Goal: Task Accomplishment & Management: Use online tool/utility

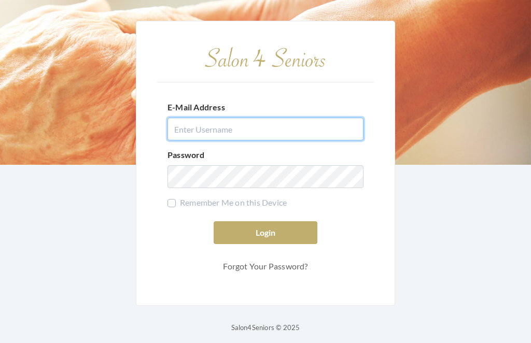
type input "dianewilson229@gmail.com"
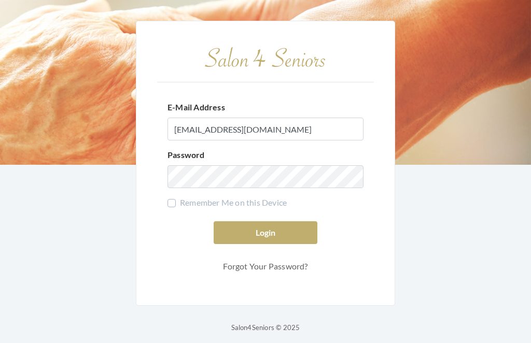
click at [265, 244] on button "Login" at bounding box center [265, 232] width 104 height 23
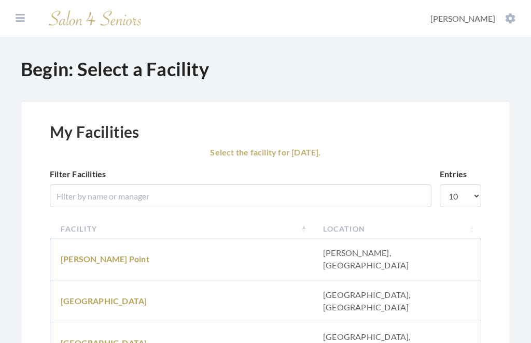
click at [116, 296] on link "Brookdale University" at bounding box center [104, 301] width 86 height 10
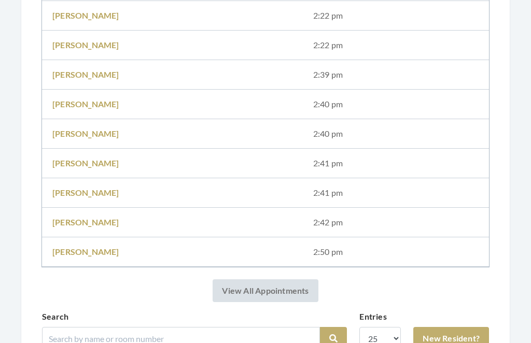
scroll to position [472, 0]
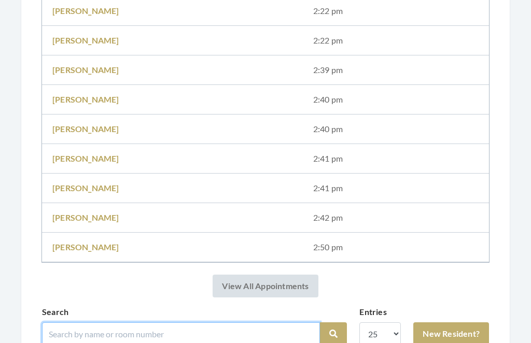
click at [142, 329] on input "search" at bounding box center [181, 333] width 278 height 23
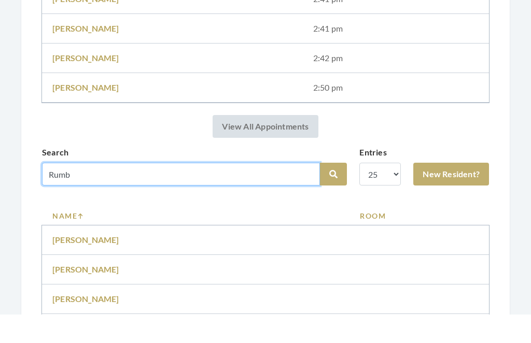
type input "Rumb"
click at [333, 191] on button "Search" at bounding box center [333, 202] width 27 height 23
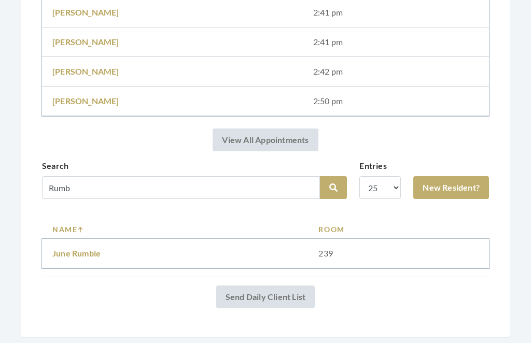
scroll to position [623, 0]
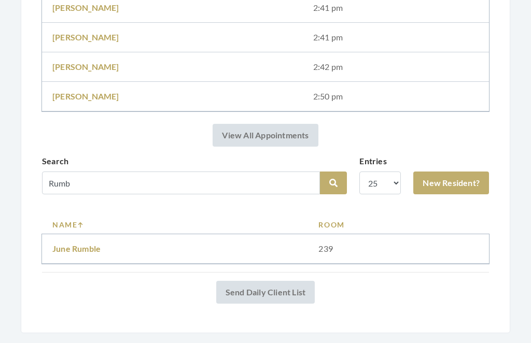
click at [67, 246] on link "June Rumble" at bounding box center [76, 249] width 48 height 10
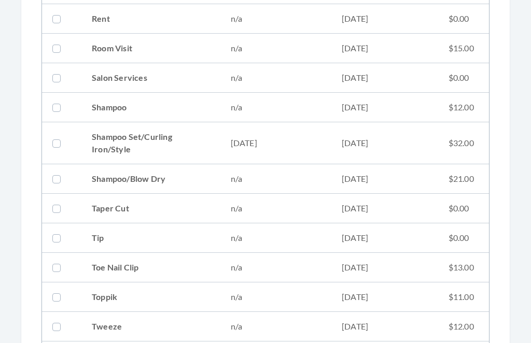
scroll to position [1315, 0]
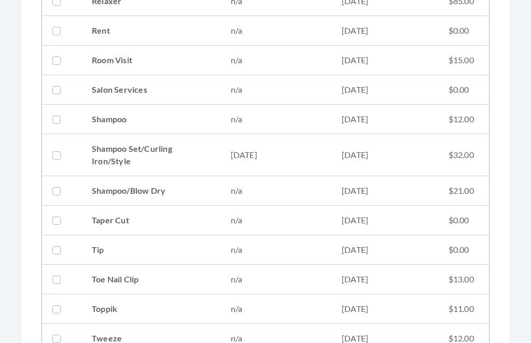
click at [252, 151] on td "09/04/2025" at bounding box center [275, 155] width 111 height 42
checkbox input "true"
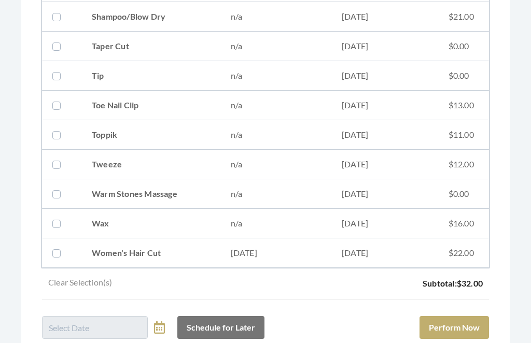
scroll to position [1556, 0]
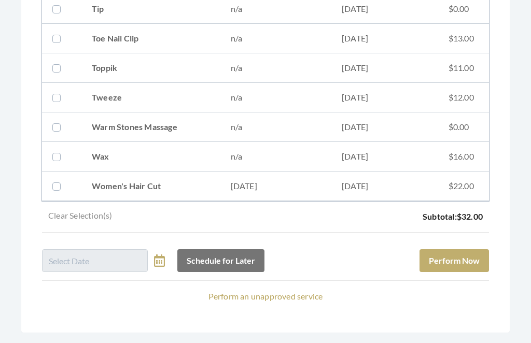
click at [477, 257] on button "Perform Now" at bounding box center [453, 261] width 69 height 23
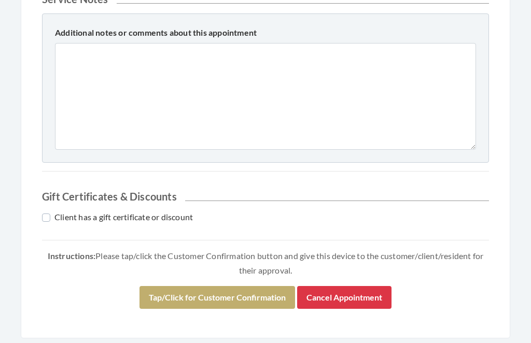
scroll to position [523, 0]
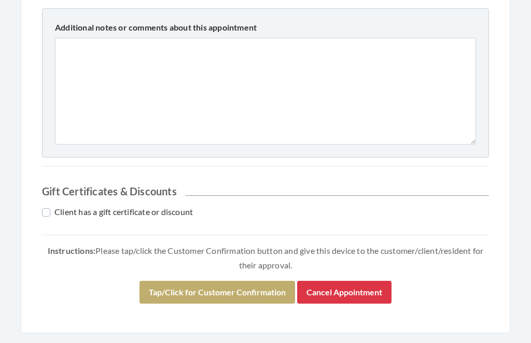
click at [257, 283] on button "Tap/Click for Customer Confirmation" at bounding box center [216, 292] width 155 height 23
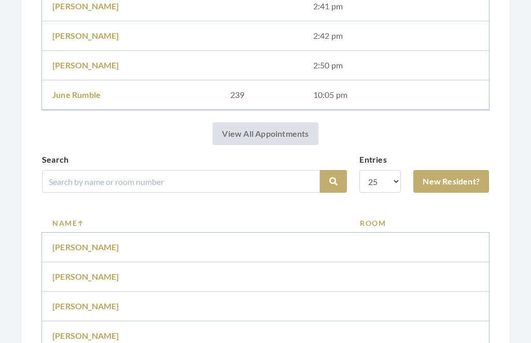
scroll to position [693, 0]
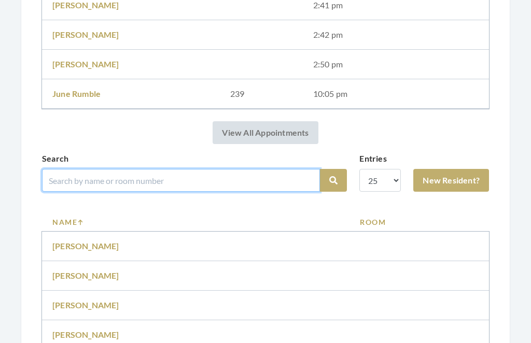
click at [131, 174] on input "search" at bounding box center [181, 180] width 278 height 23
type input "[PERSON_NAME]"
click at [333, 180] on button "Search" at bounding box center [333, 180] width 27 height 23
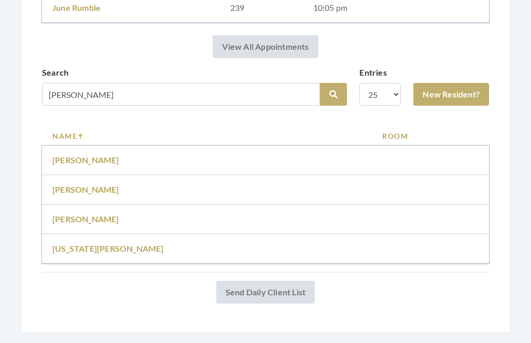
scroll to position [741, 0]
click at [81, 216] on link "[PERSON_NAME]" at bounding box center [85, 219] width 67 height 10
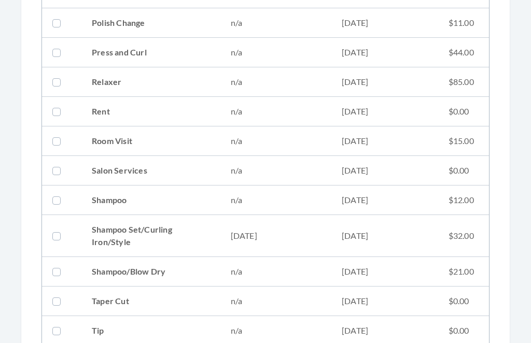
click at [283, 230] on td "08/21/2025" at bounding box center [275, 237] width 111 height 42
checkbox input "true"
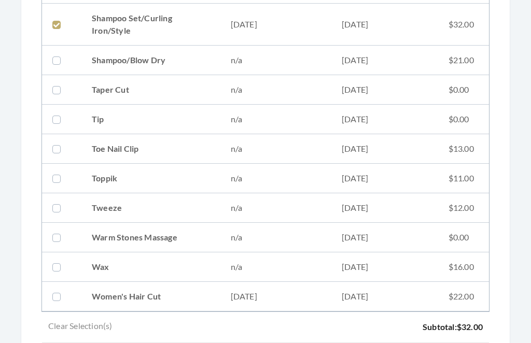
scroll to position [1556, 0]
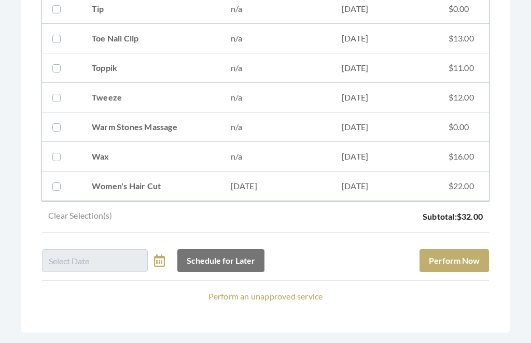
click at [475, 251] on button "Perform Now" at bounding box center [453, 261] width 69 height 23
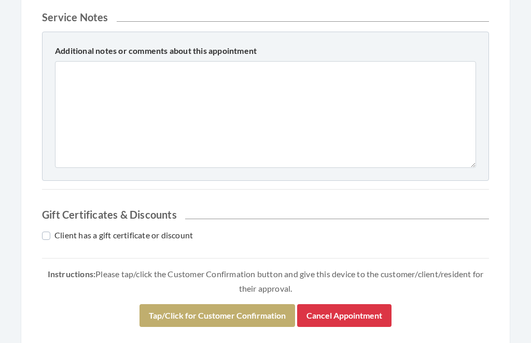
scroll to position [523, 0]
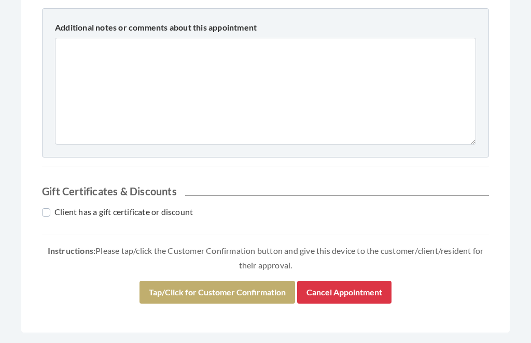
click at [249, 288] on button "Tap/Click for Customer Confirmation" at bounding box center [216, 292] width 155 height 23
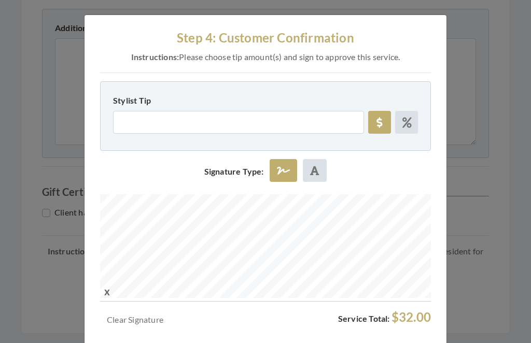
click at [408, 115] on label at bounding box center [406, 122] width 23 height 23
radio input "true"
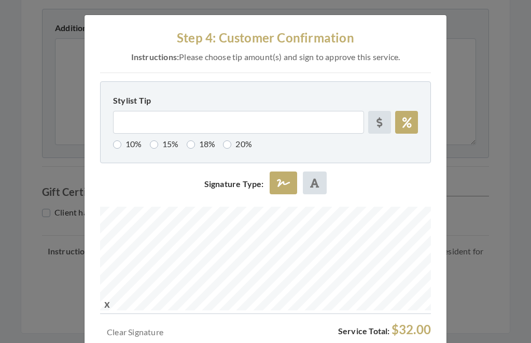
click at [165, 141] on label "15%" at bounding box center [164, 144] width 29 height 12
radio input "true"
type input "15"
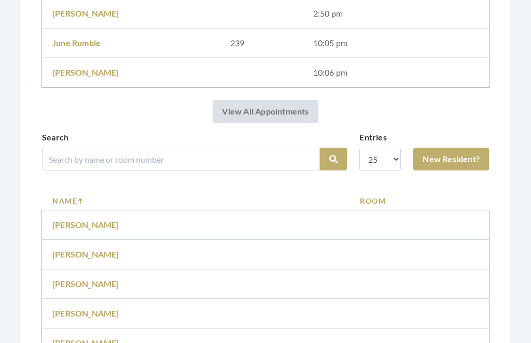
scroll to position [724, 0]
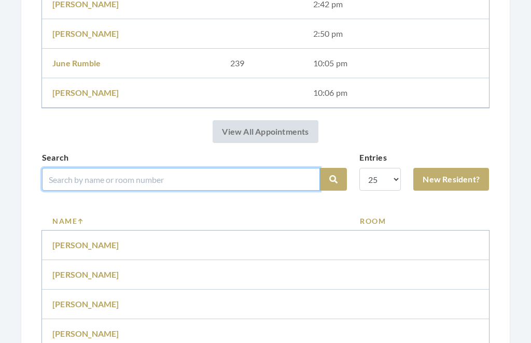
click at [185, 168] on input "search" at bounding box center [181, 179] width 278 height 23
type input "Adkin"
click at [333, 179] on button "Search" at bounding box center [333, 179] width 27 height 23
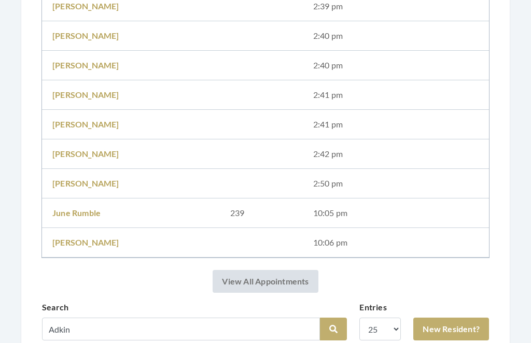
scroll to position [682, 0]
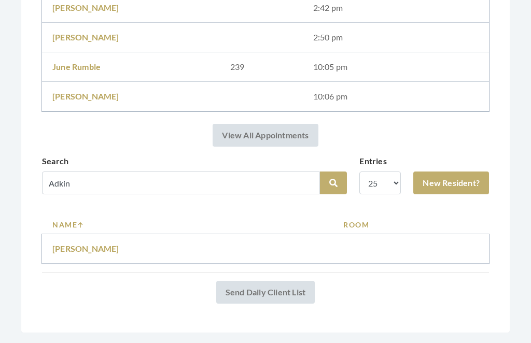
click at [87, 246] on link "[PERSON_NAME]" at bounding box center [85, 249] width 67 height 10
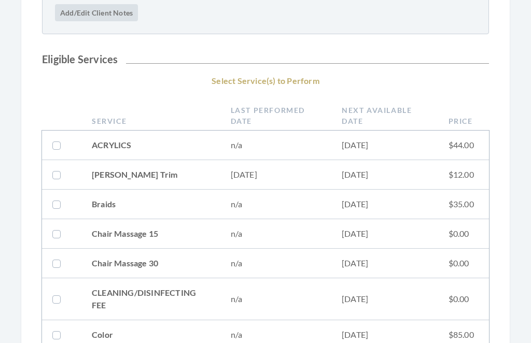
scroll to position [214, 0]
click at [213, 163] on td "[PERSON_NAME] Trim" at bounding box center [150, 175] width 139 height 30
checkbox input "true"
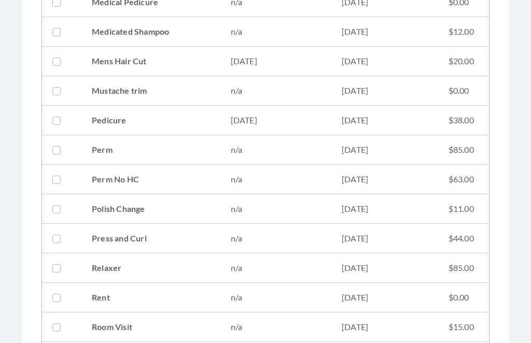
scroll to position [1033, 0]
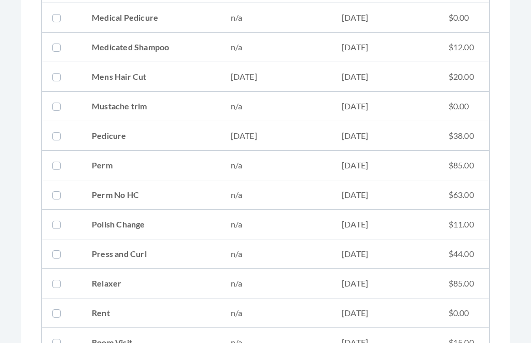
click at [168, 73] on td "Mens Hair Cut" at bounding box center [150, 77] width 139 height 30
checkbox input "true"
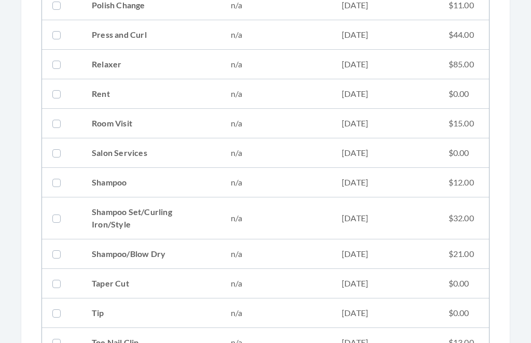
scroll to position [1250, 0]
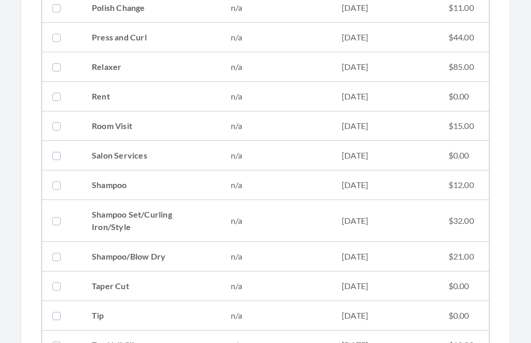
click at [135, 173] on td "Shampoo" at bounding box center [150, 185] width 139 height 30
checkbox input "true"
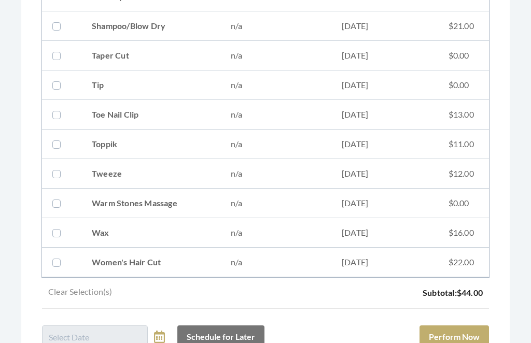
scroll to position [1556, 0]
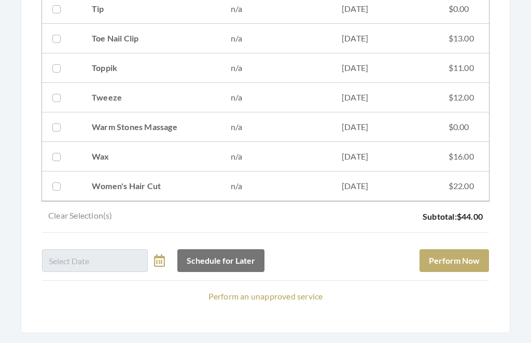
click at [463, 254] on button "Perform Now" at bounding box center [453, 261] width 69 height 23
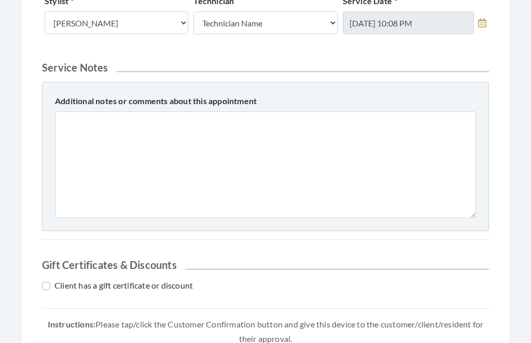
scroll to position [582, 0]
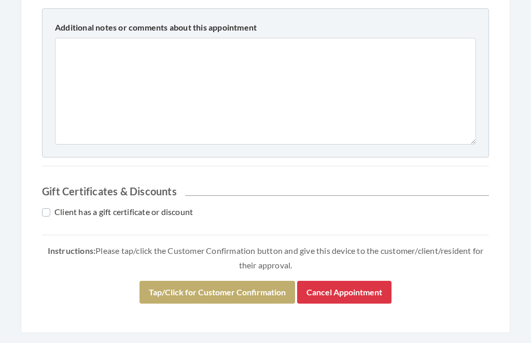
click at [242, 285] on button "Tap/Click for Customer Confirmation" at bounding box center [216, 292] width 155 height 23
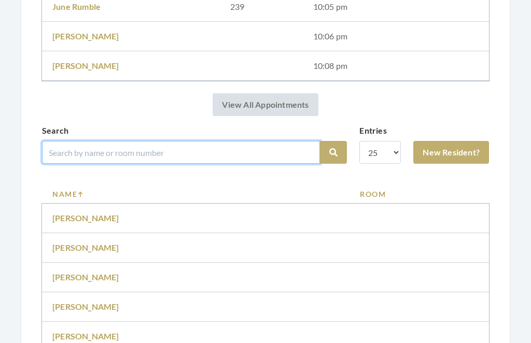
click at [214, 142] on input "search" at bounding box center [181, 152] width 278 height 23
type input "West"
click at [333, 152] on button "Search" at bounding box center [333, 152] width 27 height 23
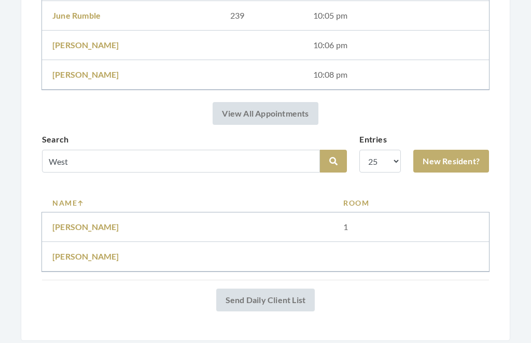
scroll to position [741, 0]
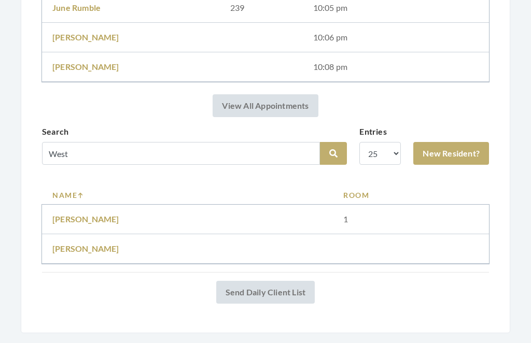
click at [74, 210] on td "[PERSON_NAME]" at bounding box center [187, 220] width 291 height 30
click at [76, 210] on td "[PERSON_NAME]" at bounding box center [187, 220] width 291 height 30
click at [75, 215] on link "[PERSON_NAME]" at bounding box center [85, 219] width 67 height 10
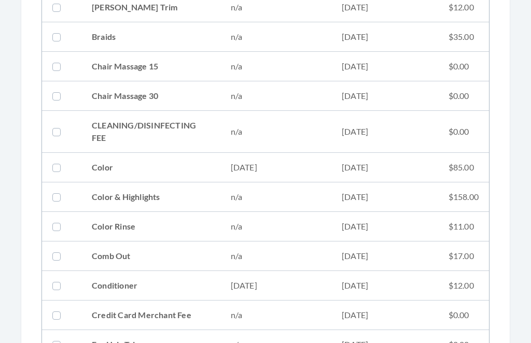
scroll to position [380, 0]
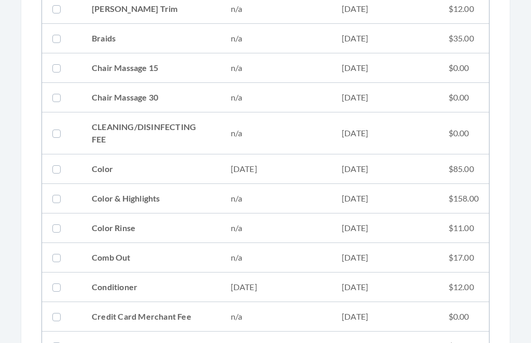
click at [246, 163] on td "[DATE]" at bounding box center [275, 169] width 111 height 30
checkbox input "true"
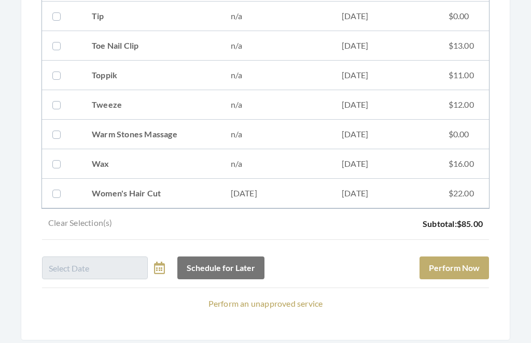
scroll to position [1556, 0]
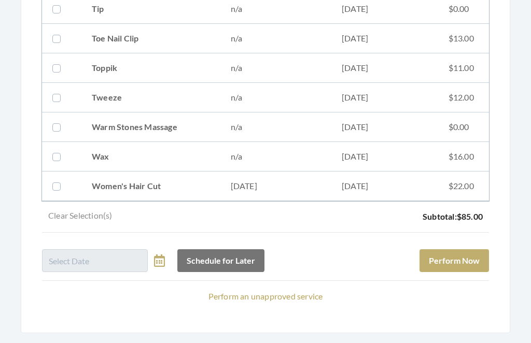
click at [470, 253] on button "Perform Now" at bounding box center [453, 261] width 69 height 23
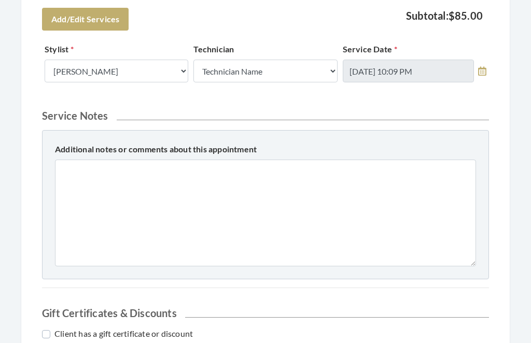
scroll to position [523, 0]
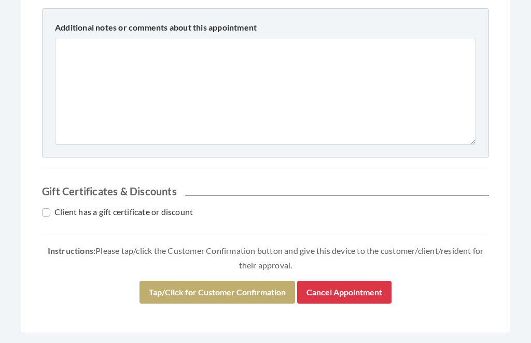
click at [236, 286] on button "Tap/Click for Customer Confirmation" at bounding box center [216, 292] width 155 height 23
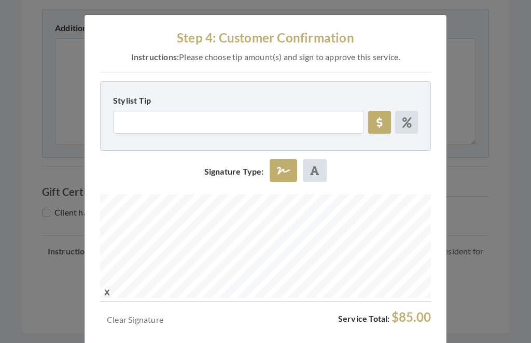
click at [413, 113] on label at bounding box center [406, 122] width 23 height 23
radio input "true"
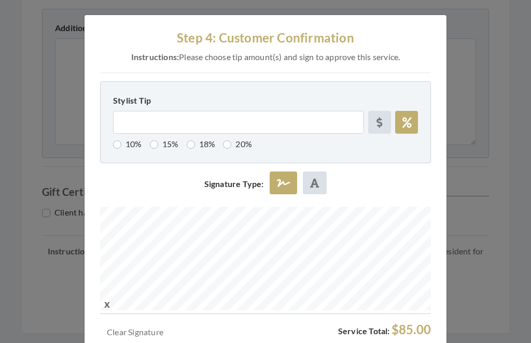
click at [211, 143] on label "18%" at bounding box center [201, 144] width 29 height 12
radio input "true"
type input "18"
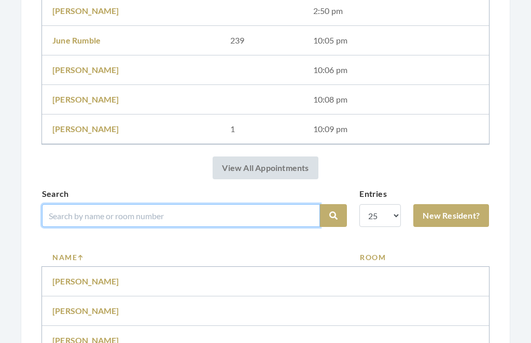
click at [169, 205] on input "search" at bounding box center [181, 215] width 278 height 23
type input "[PERSON_NAME]"
click at [333, 216] on button "Search" at bounding box center [333, 216] width 27 height 23
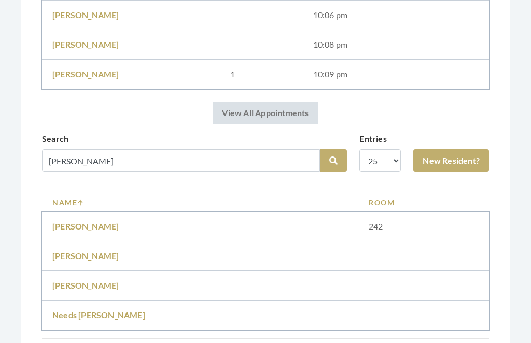
scroll to position [764, 0]
click at [75, 223] on link "Jan Logan" at bounding box center [85, 226] width 67 height 10
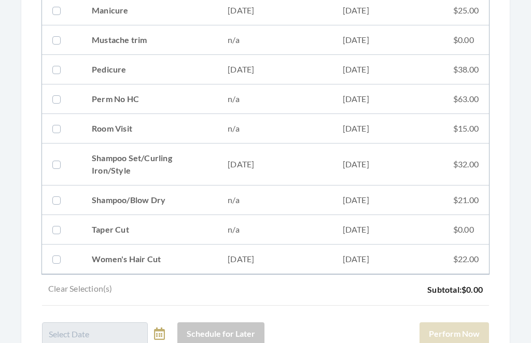
scroll to position [371, 0]
click at [182, 158] on td "Shampoo Set/Curling Iron/Style" at bounding box center [149, 165] width 136 height 42
checkbox input "true"
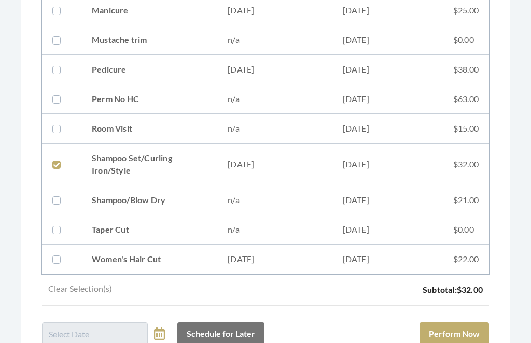
click at [467, 336] on button "Perform Now" at bounding box center [453, 333] width 69 height 23
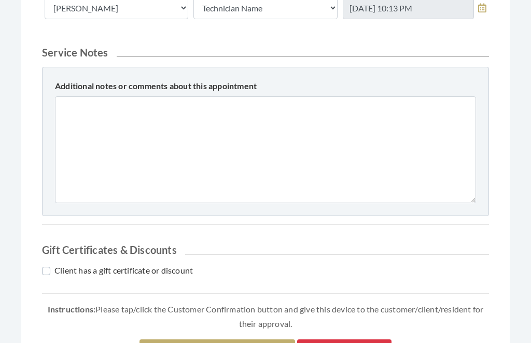
scroll to position [458, 0]
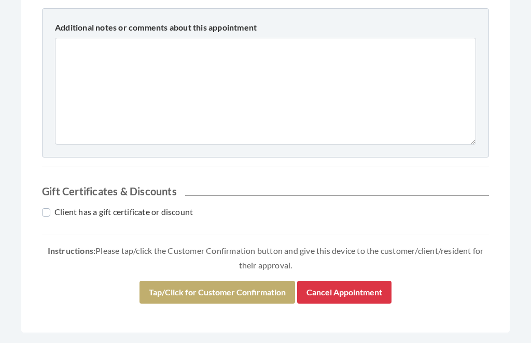
click at [249, 287] on button "Tap/Click for Customer Confirmation" at bounding box center [216, 292] width 155 height 23
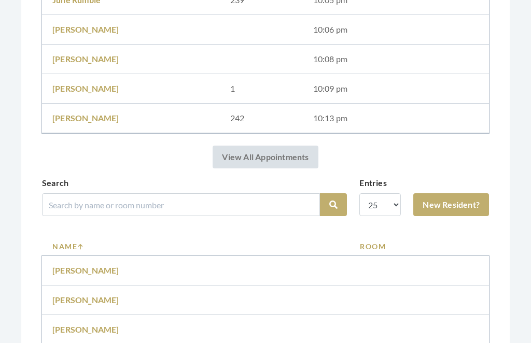
scroll to position [790, 0]
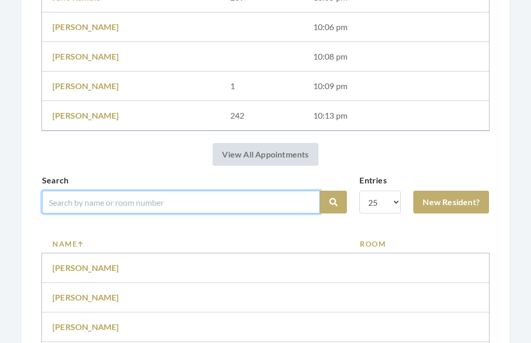
click at [209, 191] on input "search" at bounding box center [181, 202] width 278 height 23
type input "Oden"
click at [333, 202] on button "Search" at bounding box center [333, 202] width 27 height 23
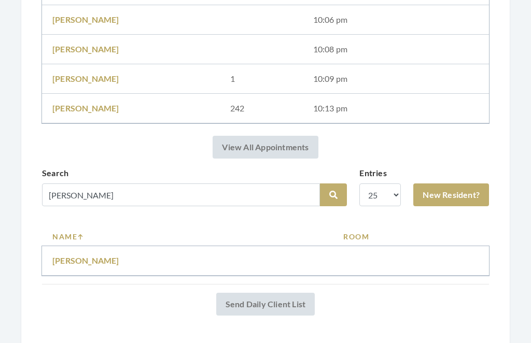
scroll to position [770, 0]
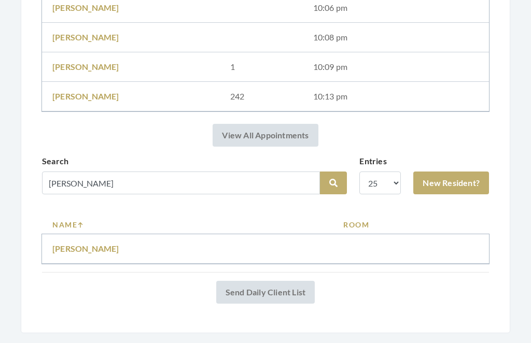
click at [91, 244] on link "Sandra Oden" at bounding box center [85, 249] width 67 height 10
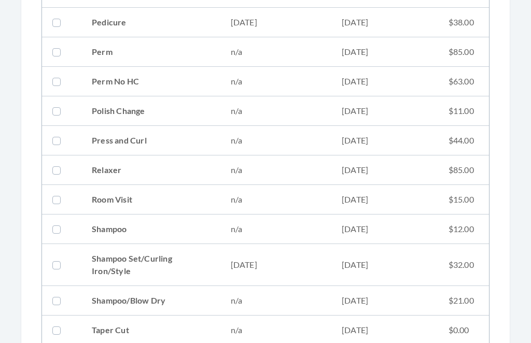
scroll to position [1148, 0]
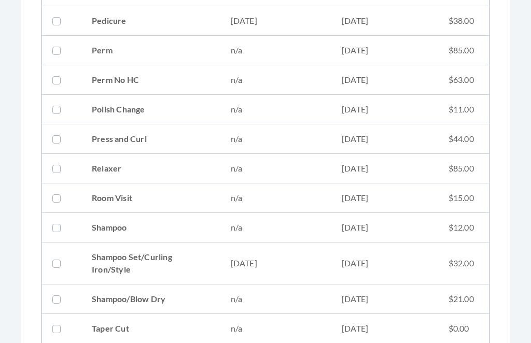
click at [263, 265] on td "09/04/2025" at bounding box center [275, 264] width 111 height 42
checkbox input "true"
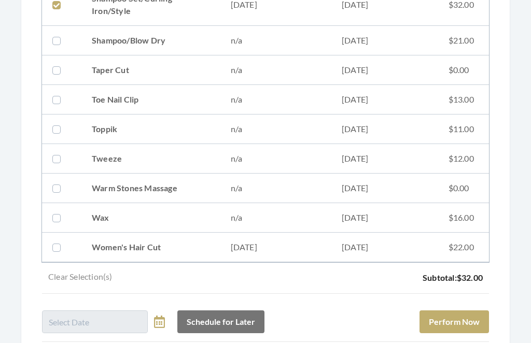
scroll to position [1467, 0]
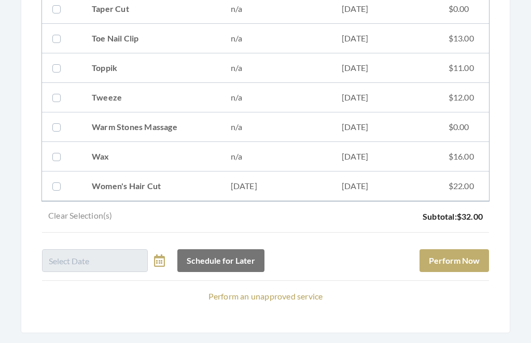
click at [472, 256] on button "Perform Now" at bounding box center [453, 261] width 69 height 23
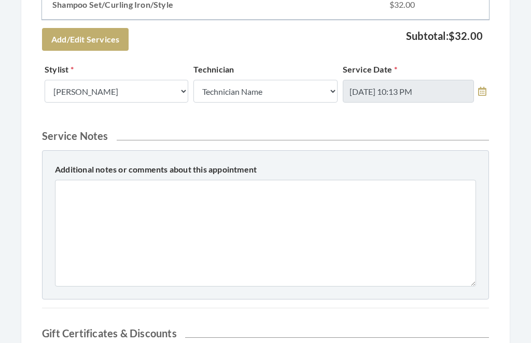
scroll to position [523, 0]
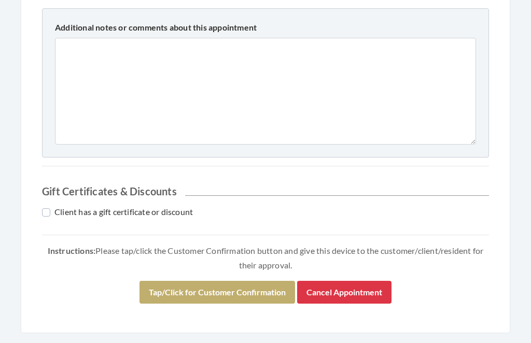
click at [260, 294] on button "Tap/Click for Customer Confirmation" at bounding box center [216, 292] width 155 height 23
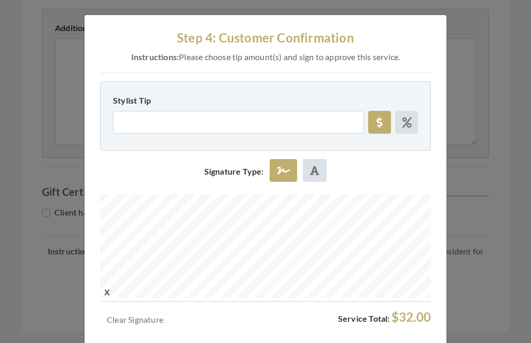
click at [411, 115] on label at bounding box center [406, 122] width 23 height 23
radio input "true"
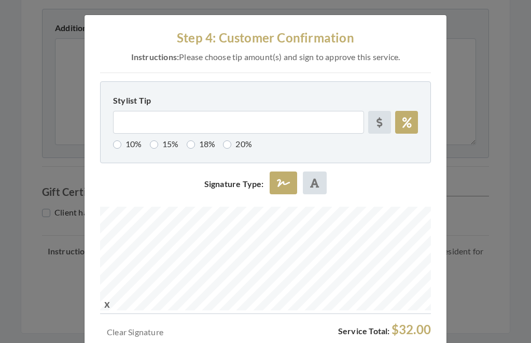
click at [199, 145] on label "18%" at bounding box center [201, 144] width 29 height 12
radio input "true"
type input "18"
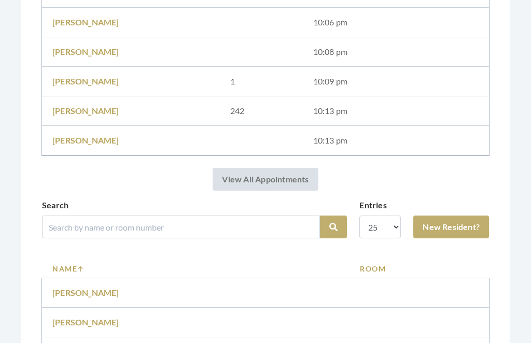
scroll to position [821, 0]
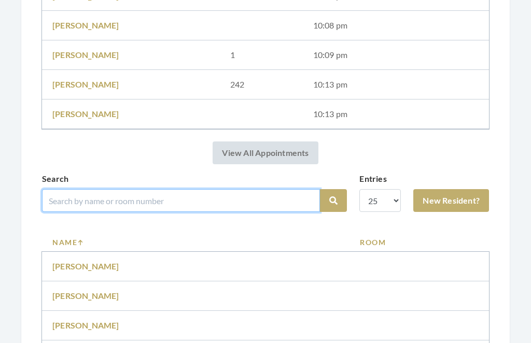
click at [147, 195] on input "search" at bounding box center [181, 200] width 278 height 23
type input "Mash"
click at [333, 200] on button "Search" at bounding box center [333, 200] width 27 height 23
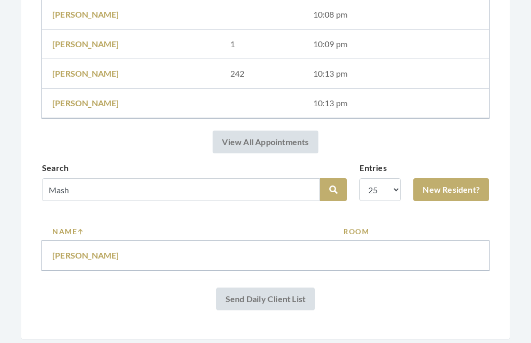
scroll to position [800, 0]
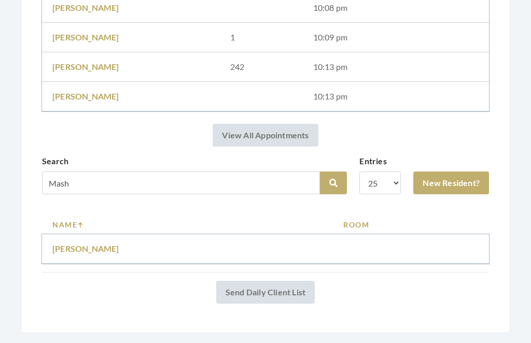
click at [78, 245] on link "[PERSON_NAME]" at bounding box center [85, 249] width 67 height 10
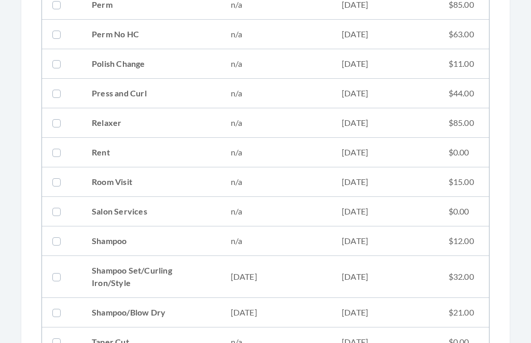
click at [173, 268] on td "Shampoo Set/Curling Iron/Style" at bounding box center [150, 277] width 139 height 42
checkbox input "true"
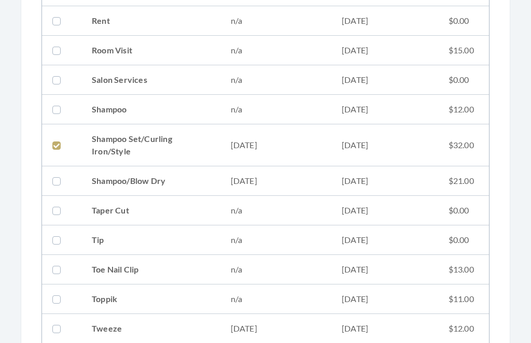
scroll to position [1490, 0]
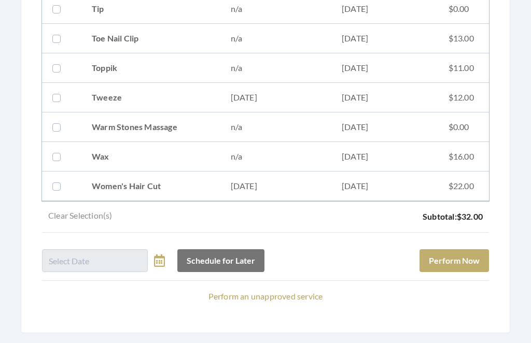
click at [462, 255] on button "Perform Now" at bounding box center [453, 261] width 69 height 23
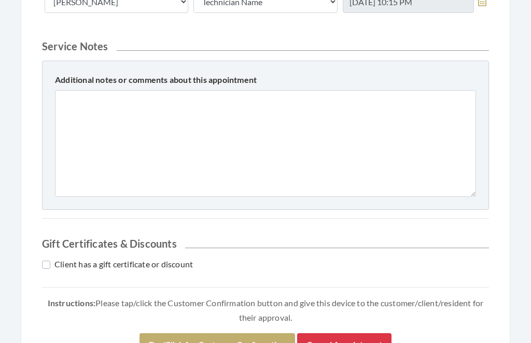
scroll to position [458, 0]
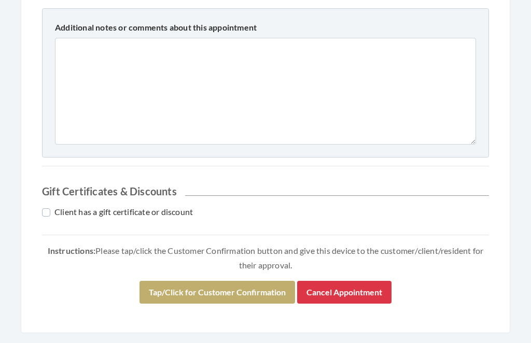
click at [243, 279] on div "Instructions: Please tap/click the Customer Confirmation button and give this d…" at bounding box center [265, 278] width 447 height 68
click at [228, 287] on button "Tap/Click for Customer Confirmation" at bounding box center [216, 292] width 155 height 23
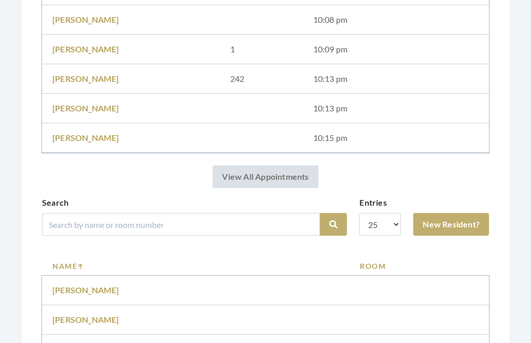
scroll to position [827, 0]
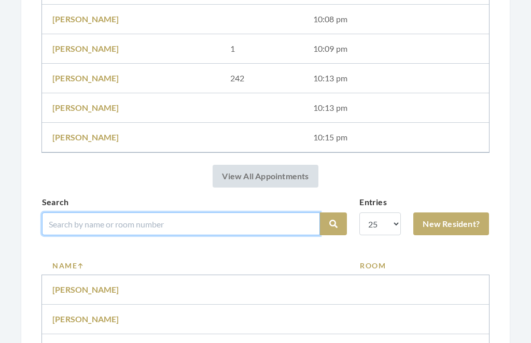
click at [167, 214] on input "search" at bounding box center [181, 223] width 278 height 23
type input "Becky"
click at [333, 224] on button "Search" at bounding box center [333, 223] width 27 height 23
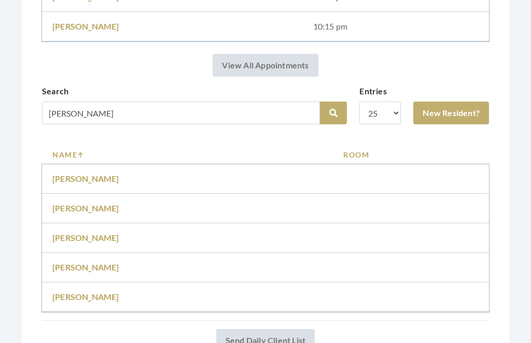
scroll to position [900, 0]
click at [85, 234] on link "[PERSON_NAME]" at bounding box center [85, 238] width 67 height 10
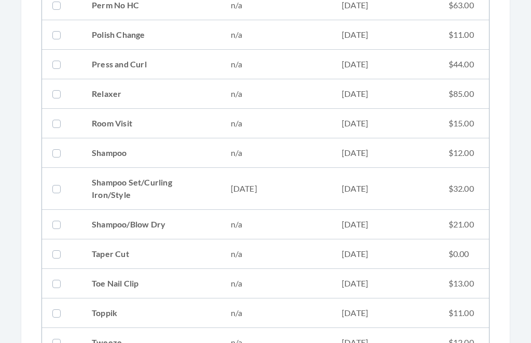
scroll to position [1156, 0]
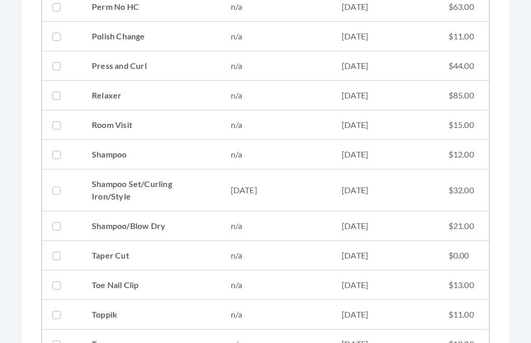
click at [289, 182] on td "09/04/2025" at bounding box center [275, 190] width 111 height 42
checkbox input "true"
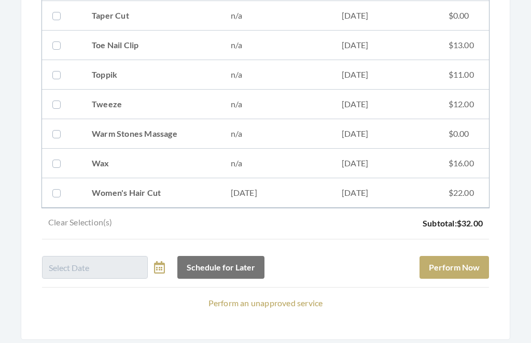
scroll to position [1402, 0]
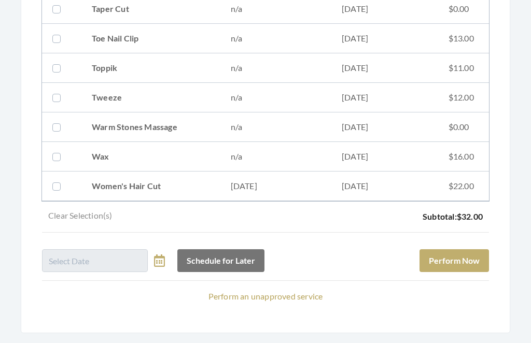
click at [477, 254] on button "Perform Now" at bounding box center [453, 261] width 69 height 23
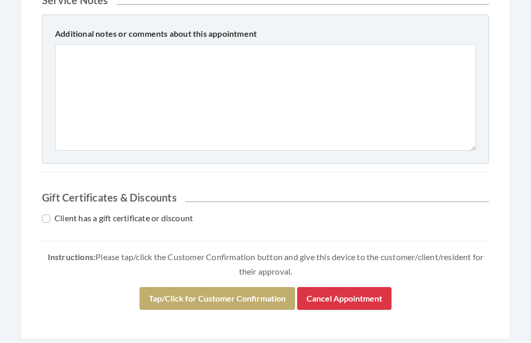
scroll to position [458, 0]
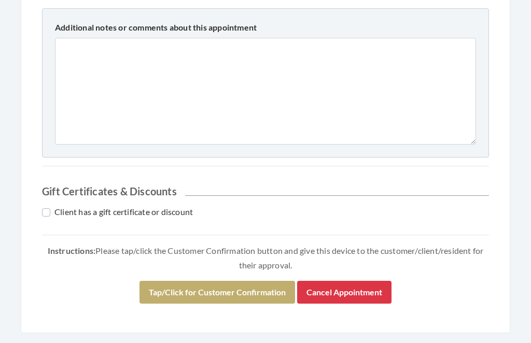
click at [254, 290] on button "Tap/Click for Customer Confirmation" at bounding box center [216, 292] width 155 height 23
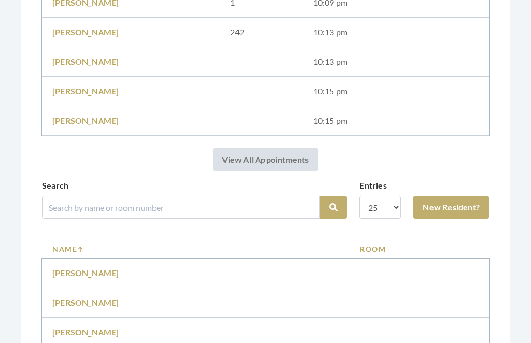
scroll to position [869, 0]
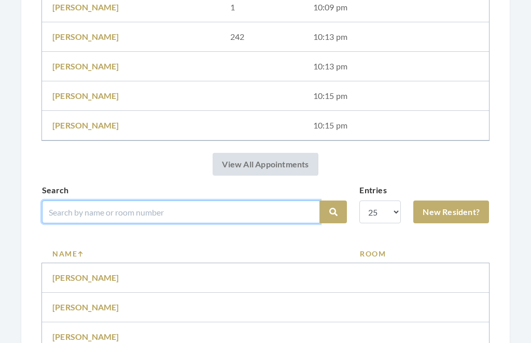
click at [185, 207] on input "search" at bounding box center [181, 211] width 278 height 23
type input "[PERSON_NAME]"
click at [333, 212] on button "Search" at bounding box center [333, 211] width 27 height 23
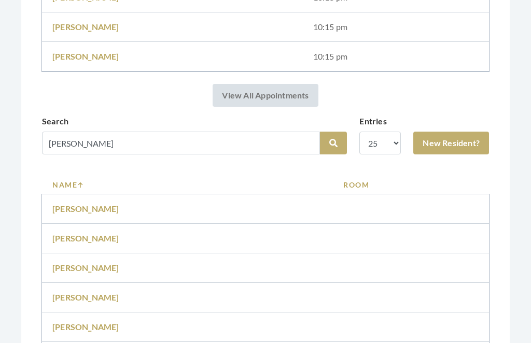
scroll to position [899, 0]
click at [80, 260] on td "[PERSON_NAME]" at bounding box center [187, 268] width 291 height 30
click at [75, 265] on link "Evelyn Ray" at bounding box center [85, 267] width 67 height 10
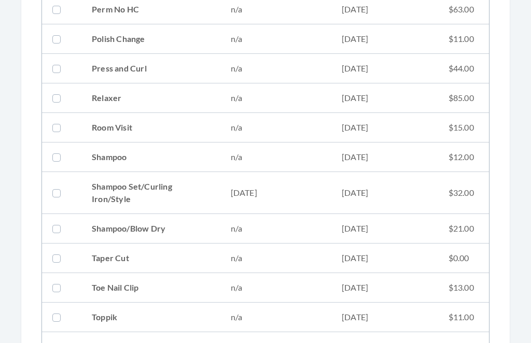
click at [177, 189] on td "Shampoo Set/Curling Iron/Style" at bounding box center [150, 194] width 139 height 42
checkbox input "true"
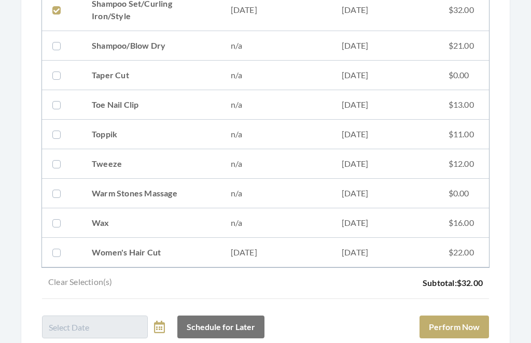
scroll to position [1338, 0]
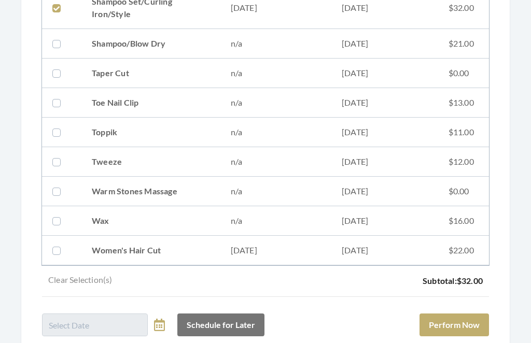
click at [241, 249] on td "07/17/2025" at bounding box center [275, 251] width 111 height 30
checkbox input "true"
click at [461, 319] on button "Perform Now" at bounding box center [453, 324] width 69 height 23
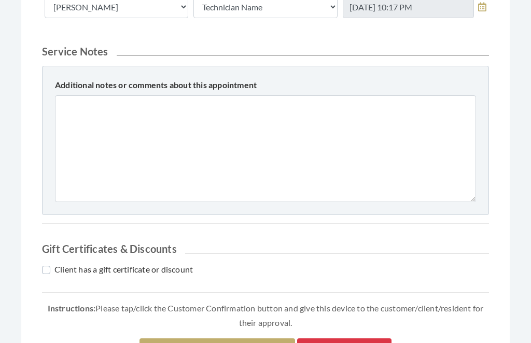
scroll to position [488, 0]
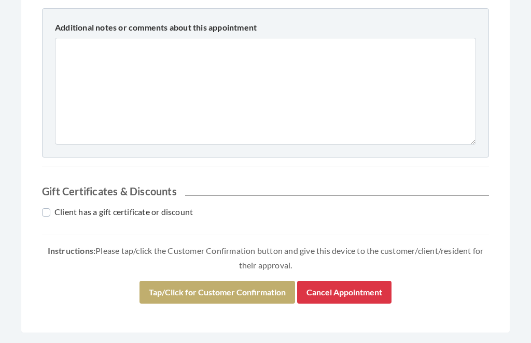
click at [239, 281] on button "Tap/Click for Customer Confirmation" at bounding box center [216, 292] width 155 height 23
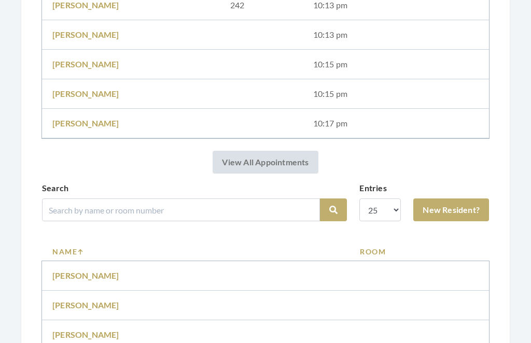
scroll to position [901, 0]
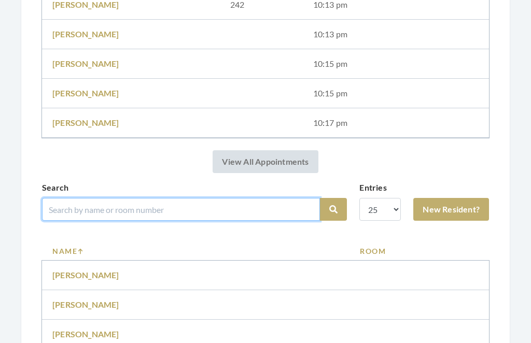
click at [137, 199] on input "search" at bounding box center [181, 209] width 278 height 23
type input "[PERSON_NAME]"
click at [333, 209] on button "Search" at bounding box center [333, 209] width 27 height 23
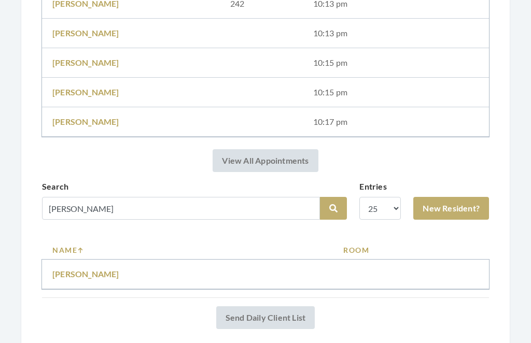
scroll to position [866, 0]
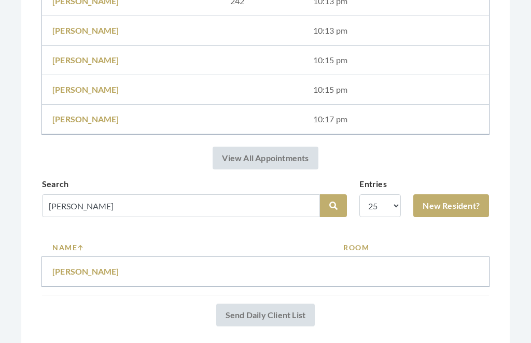
click at [84, 267] on link "Lila Elrod" at bounding box center [85, 272] width 67 height 10
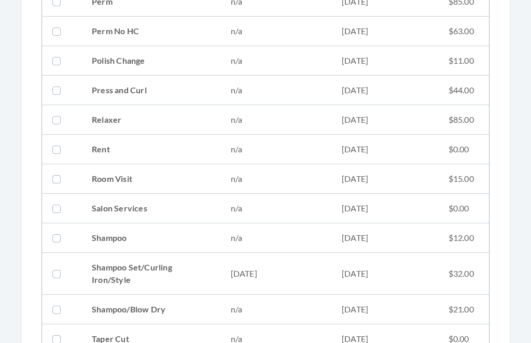
scroll to position [1131, 0]
click at [262, 273] on td "[DATE]" at bounding box center [275, 274] width 111 height 42
checkbox input "true"
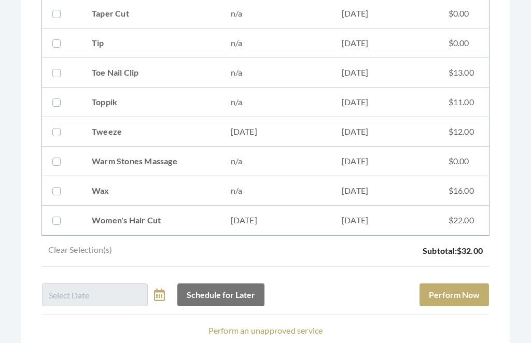
scroll to position [1490, 0]
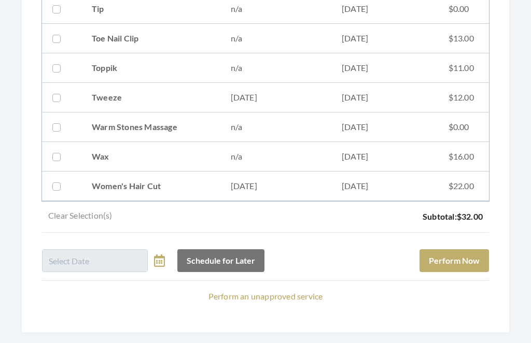
click at [471, 254] on button "Perform Now" at bounding box center [453, 261] width 69 height 23
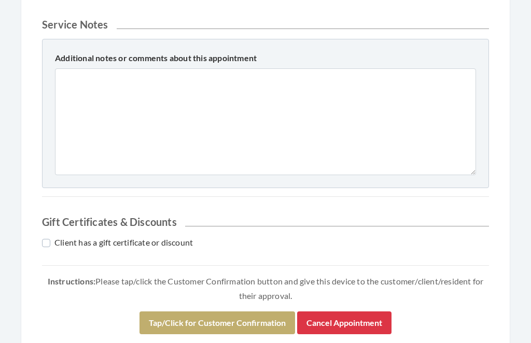
scroll to position [458, 0]
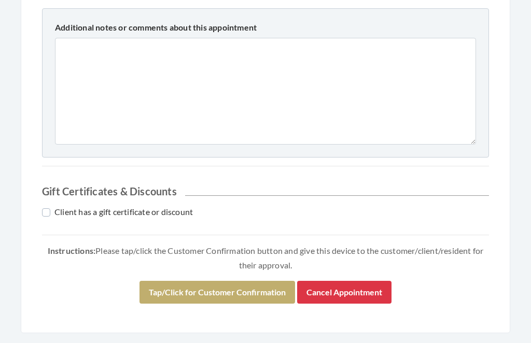
click at [233, 284] on button "Tap/Click for Customer Confirmation" at bounding box center [216, 292] width 155 height 23
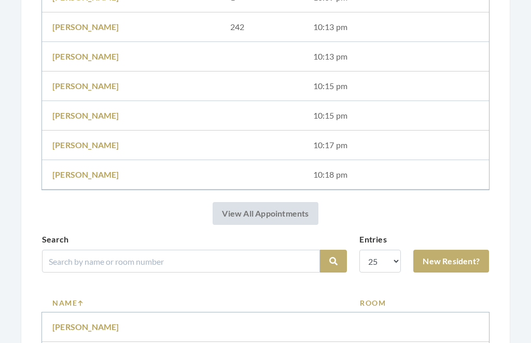
scroll to position [879, 0]
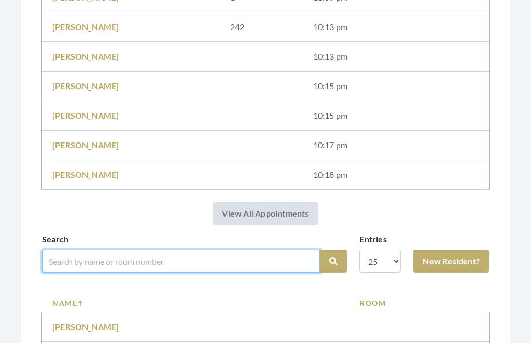
click at [197, 253] on input "search" at bounding box center [181, 261] width 278 height 23
type input "George"
click at [333, 261] on button "Search" at bounding box center [333, 261] width 27 height 23
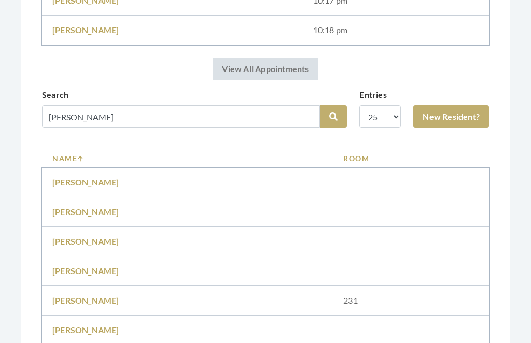
scroll to position [989, 0]
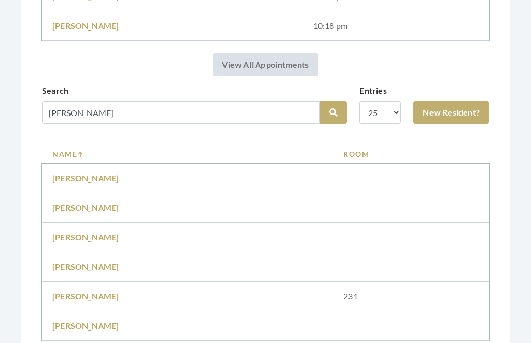
click at [90, 318] on td "mildred George" at bounding box center [187, 326] width 291 height 30
click at [104, 318] on td "mildred George" at bounding box center [187, 326] width 291 height 30
click at [83, 330] on link "mildred George" at bounding box center [85, 326] width 67 height 10
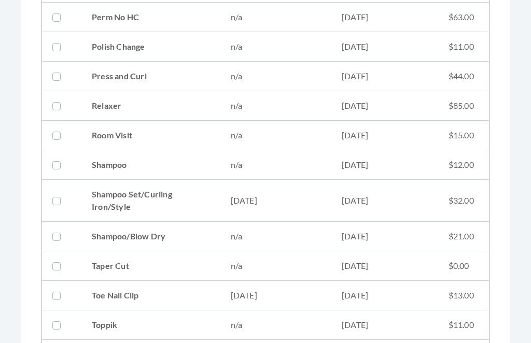
click at [264, 201] on td "09/04/2025" at bounding box center [275, 201] width 111 height 42
checkbox input "true"
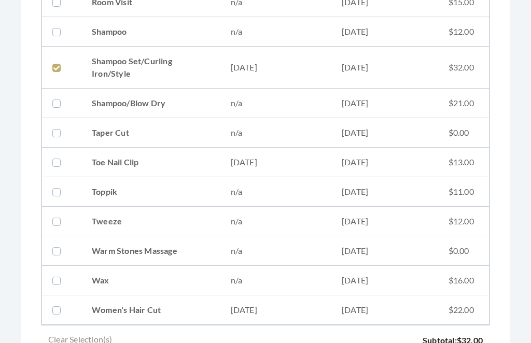
scroll to position [1467, 0]
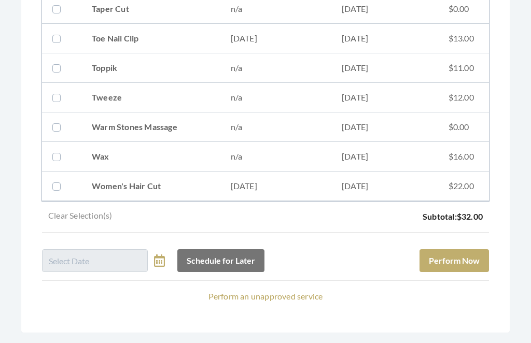
click at [470, 257] on button "Perform Now" at bounding box center [453, 261] width 69 height 23
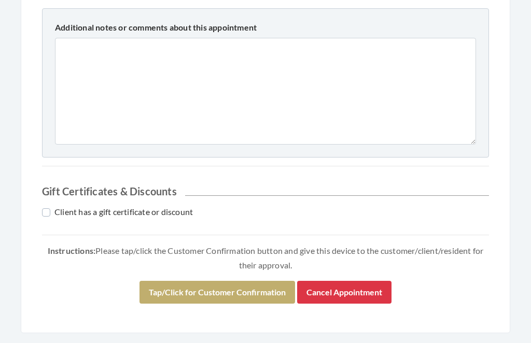
click at [253, 283] on button "Tap/Click for Customer Confirmation" at bounding box center [216, 292] width 155 height 23
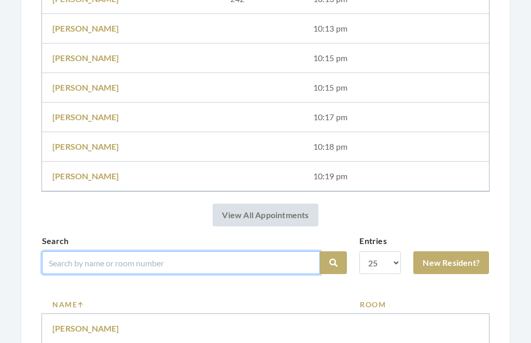
click at [167, 262] on input "search" at bounding box center [181, 262] width 278 height 23
type input "Clement"
click at [333, 263] on button "Search" at bounding box center [333, 263] width 27 height 23
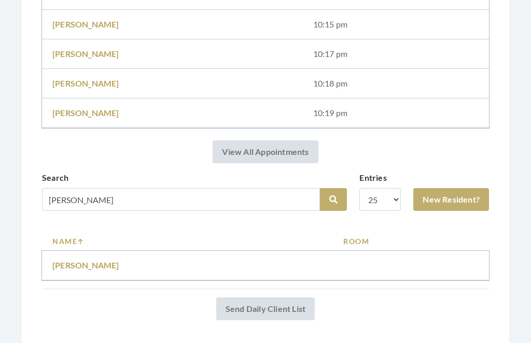
scroll to position [948, 0]
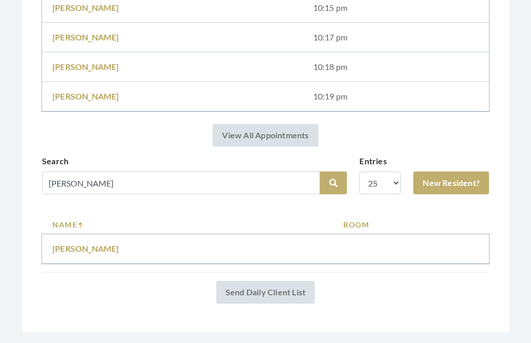
click at [93, 246] on link "[PERSON_NAME]" at bounding box center [85, 249] width 67 height 10
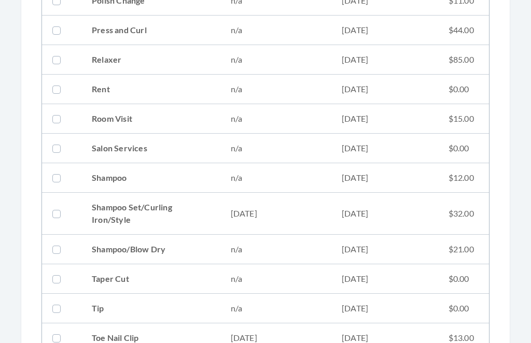
scroll to position [1193, 0]
click at [155, 212] on td "Shampoo Set/Curling Iron/Style" at bounding box center [150, 213] width 139 height 42
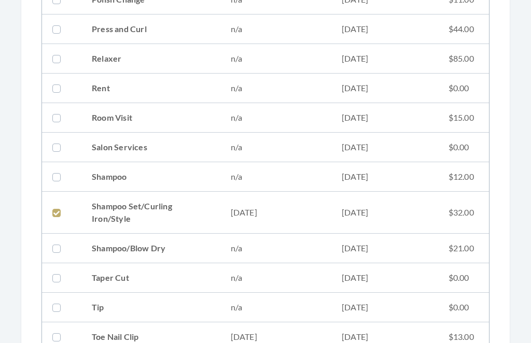
checkbox input "true"
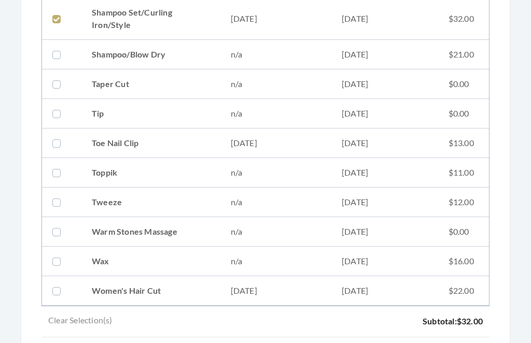
scroll to position [1490, 0]
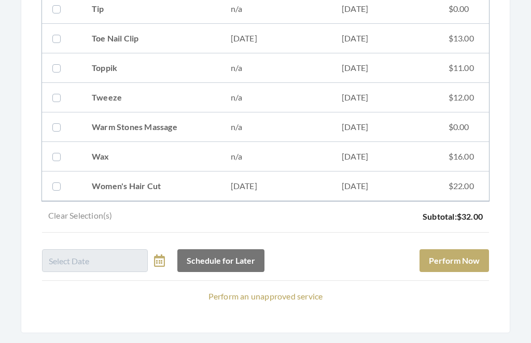
click at [461, 258] on button "Perform Now" at bounding box center [453, 261] width 69 height 23
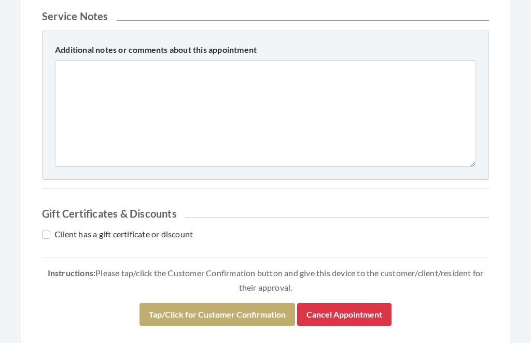
scroll to position [458, 0]
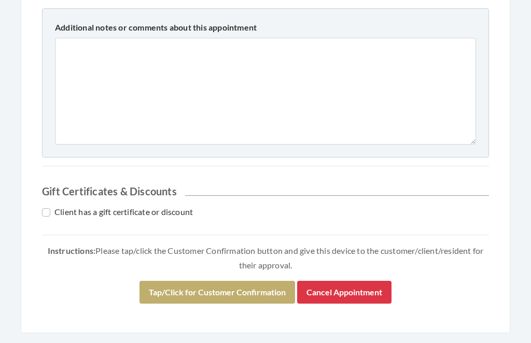
click at [241, 283] on button "Tap/Click for Customer Confirmation" at bounding box center [216, 292] width 155 height 23
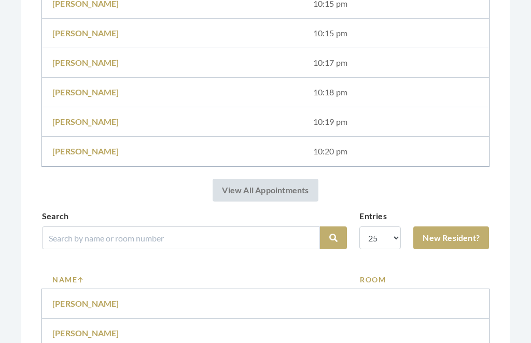
scroll to position [968, 0]
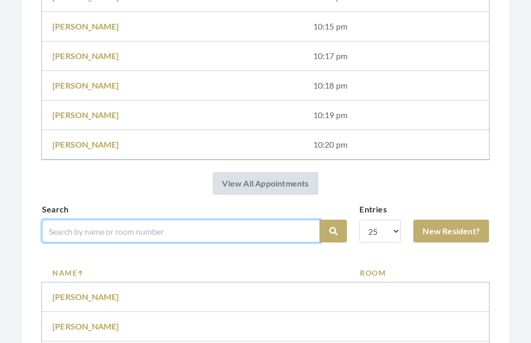
click at [168, 224] on input "search" at bounding box center [181, 231] width 278 height 23
type input "[PERSON_NAME]"
click at [333, 231] on button "Search" at bounding box center [333, 231] width 27 height 23
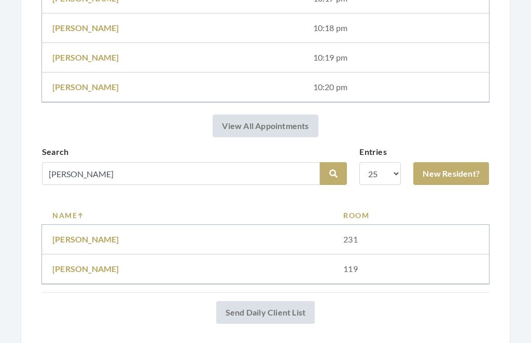
scroll to position [987, 0]
click at [87, 239] on link "[PERSON_NAME]" at bounding box center [85, 239] width 67 height 10
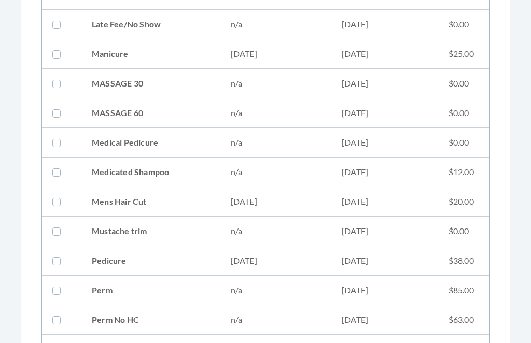
scroll to position [909, 0]
click at [141, 195] on td "Mens Hair Cut" at bounding box center [150, 201] width 139 height 30
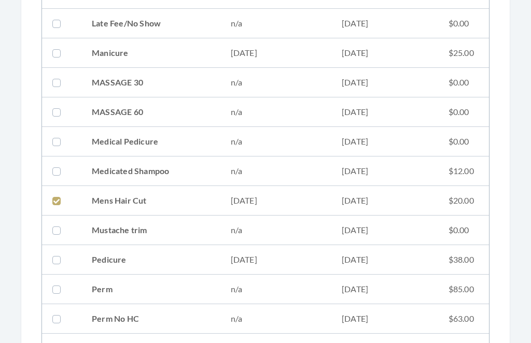
checkbox input "true"
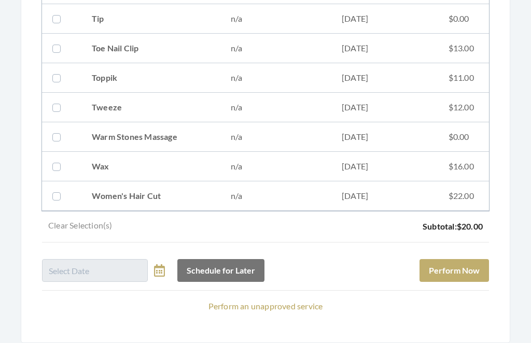
scroll to position [1556, 0]
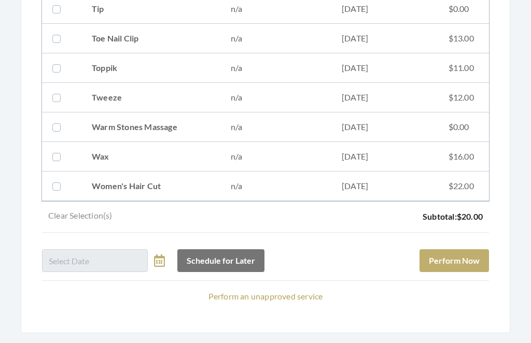
click at [455, 256] on button "Perform Now" at bounding box center [453, 261] width 69 height 23
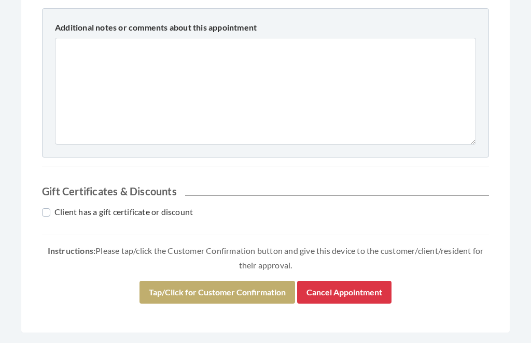
click at [212, 283] on button "Tap/Click for Customer Confirmation" at bounding box center [216, 292] width 155 height 23
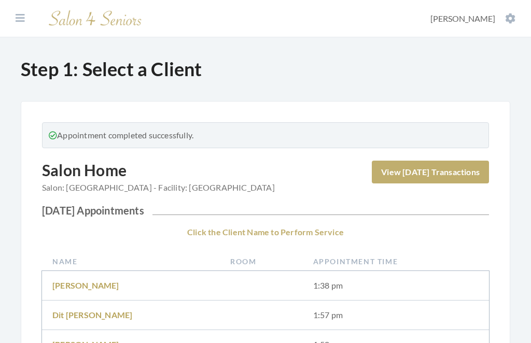
click at [507, 13] on icon at bounding box center [510, 18] width 10 height 10
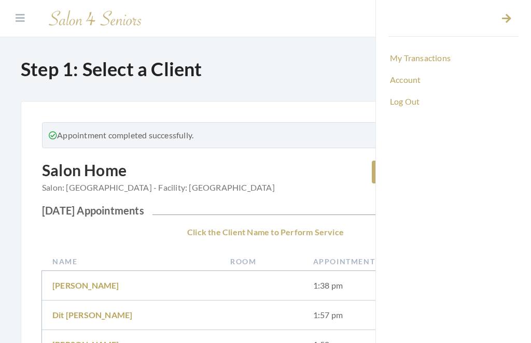
click at [414, 106] on link "Log Out" at bounding box center [453, 102] width 130 height 18
